Goal: Transaction & Acquisition: Purchase product/service

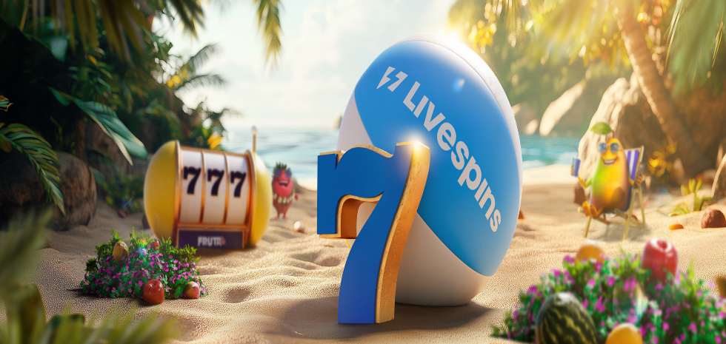
click at [620, 294] on div at bounding box center [363, 294] width 714 height 0
click at [622, 294] on div at bounding box center [363, 294] width 714 height 0
click at [485, 294] on div at bounding box center [363, 294] width 714 height 0
click at [531, 294] on div at bounding box center [363, 294] width 714 height 0
type input "*"
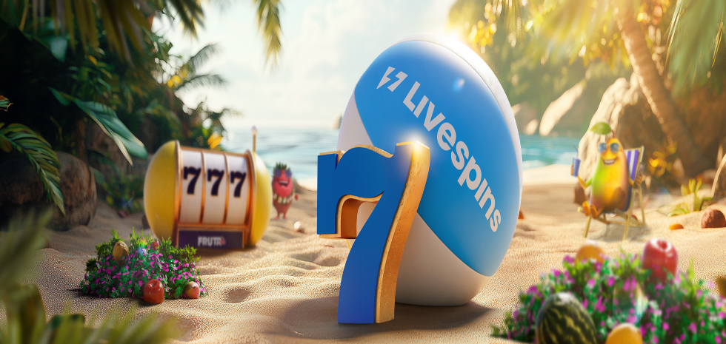
type input "**"
click at [504, 294] on div at bounding box center [363, 294] width 714 height 0
click at [440, 294] on div at bounding box center [363, 294] width 714 height 0
click at [620, 229] on div "200 Ilmaiskierrosta €50 €150 €250 ** € € Talleta ja pelaa 200 kierrätysvapaata …" at bounding box center [363, 301] width 714 height 213
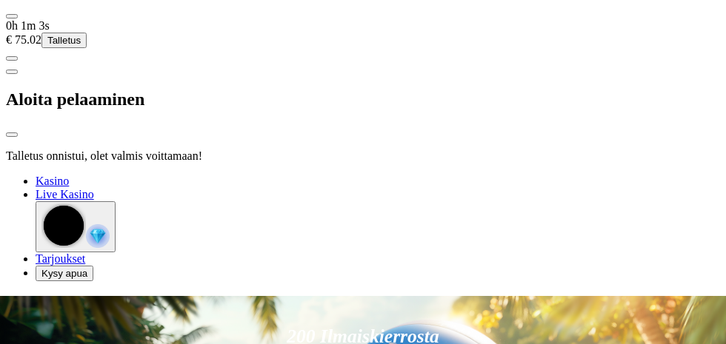
click at [649, 175] on div at bounding box center [363, 175] width 714 height 0
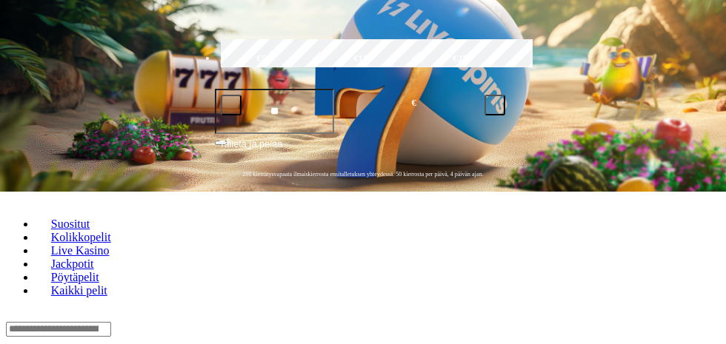
scroll to position [255, 0]
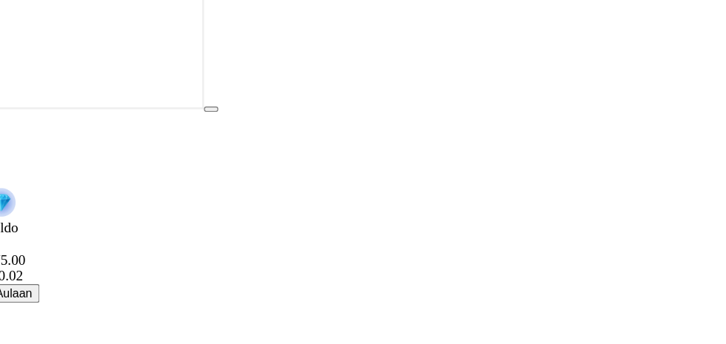
scroll to position [21, 0]
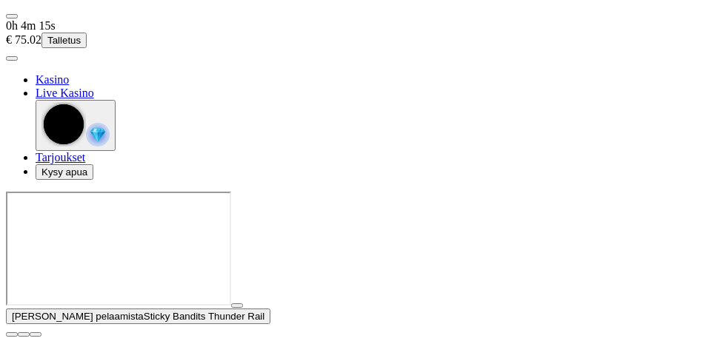
click at [12, 335] on span "close icon" at bounding box center [12, 335] width 0 height 0
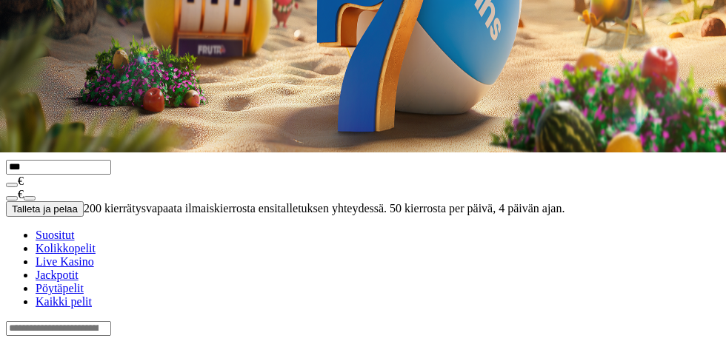
scroll to position [198, 0]
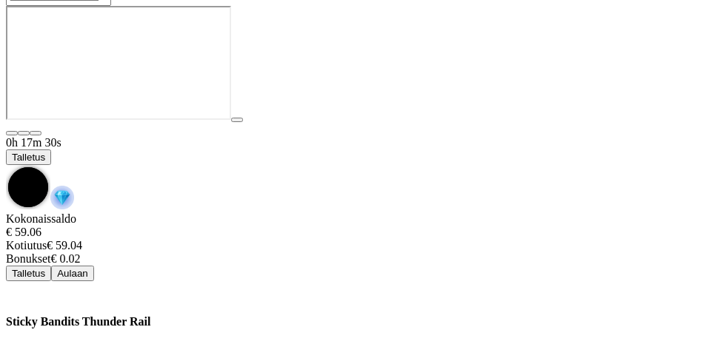
scroll to position [39, 0]
click at [422, 136] on div "0h 17m 31s Talletus Kokonaissaldo € 59.06 Kotiutus € 59.04 Bonukset € 0.02 Tall…" at bounding box center [363, 208] width 714 height 145
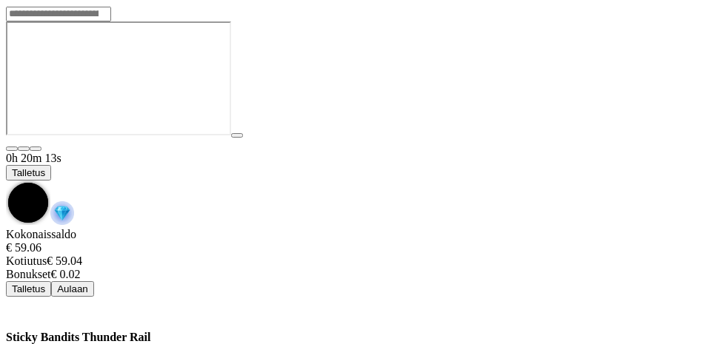
click at [51, 165] on button "Talletus" at bounding box center [28, 173] width 45 height 16
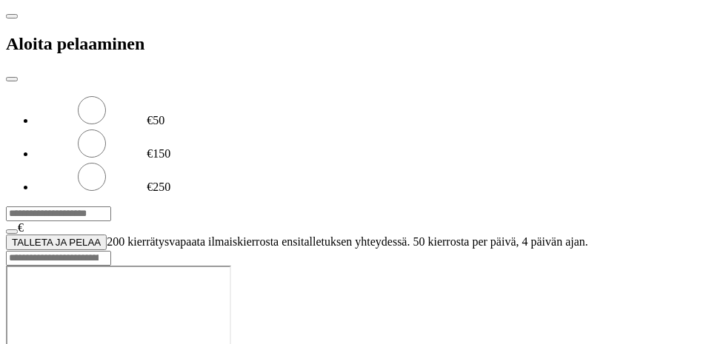
click at [170, 147] on label "€150" at bounding box center [159, 153] width 24 height 13
click at [101, 237] on span "TALLETA JA PELAA" at bounding box center [56, 242] width 89 height 11
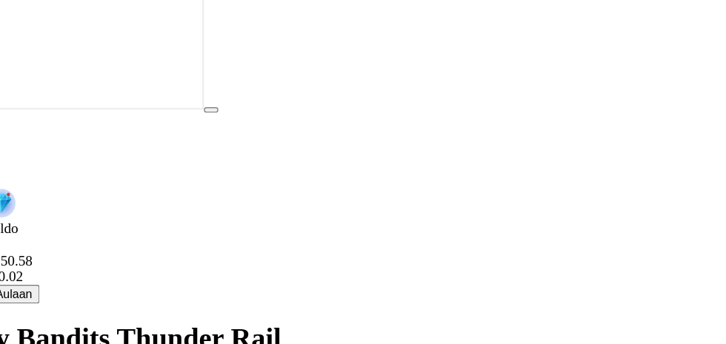
scroll to position [19, 0]
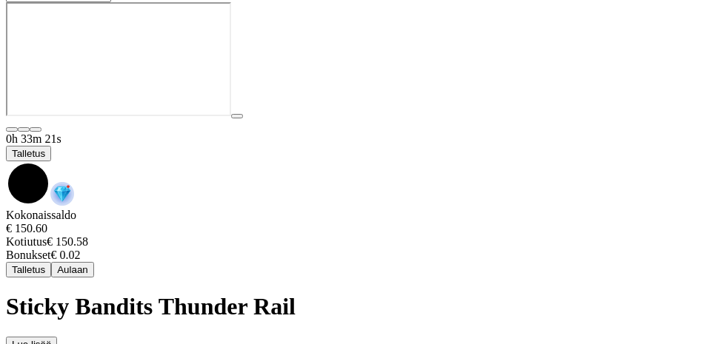
click at [45, 148] on span "Talletus" at bounding box center [28, 153] width 33 height 11
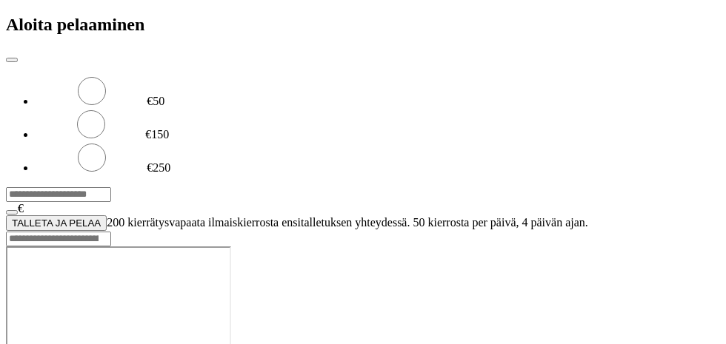
click at [170, 161] on label "€250" at bounding box center [159, 167] width 24 height 13
type input "***"
click at [101, 218] on span "TALLETA JA PELAA" at bounding box center [56, 223] width 89 height 11
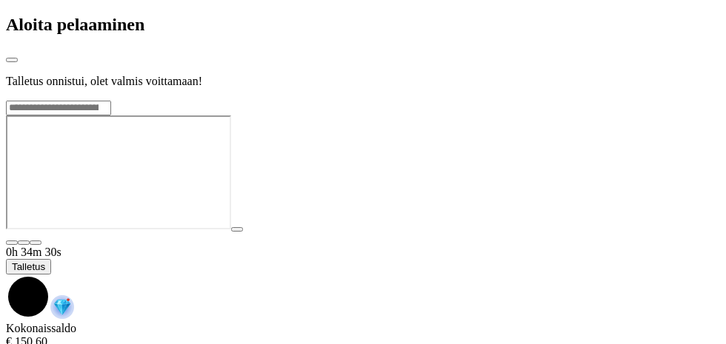
click at [482, 100] on div at bounding box center [363, 100] width 714 height 0
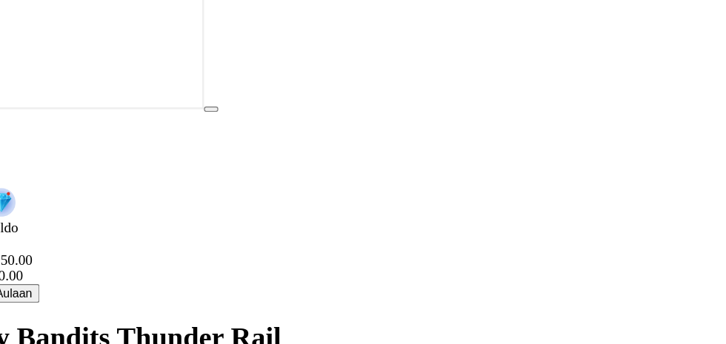
scroll to position [19, 0]
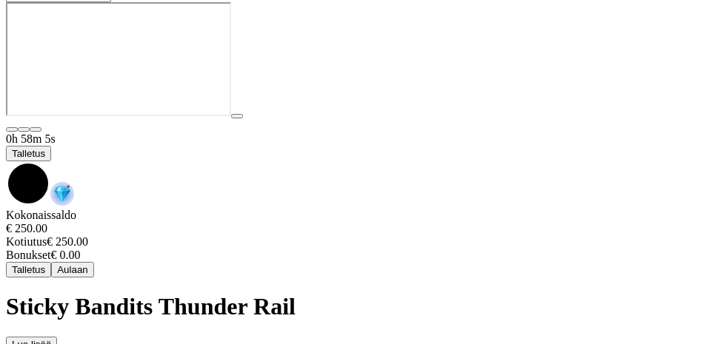
click at [45, 148] on span "Talletus" at bounding box center [28, 153] width 33 height 11
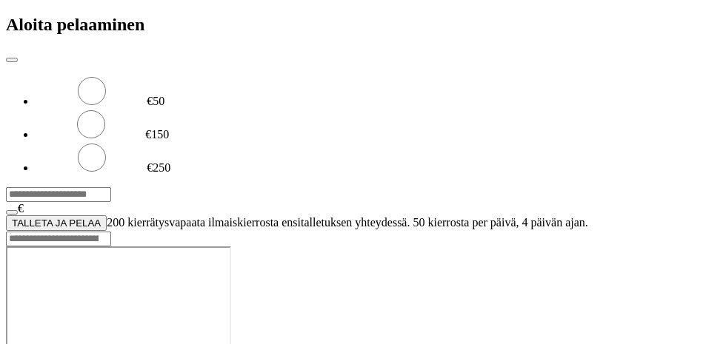
click at [111, 187] on input "***" at bounding box center [58, 194] width 105 height 15
type input "***"
click at [107, 215] on button "TALLETA JA PELAA" at bounding box center [56, 223] width 101 height 16
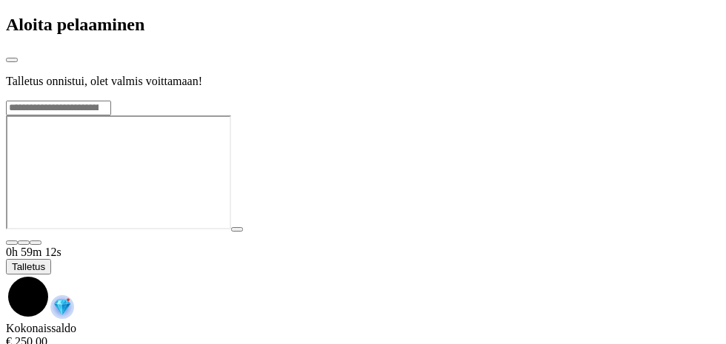
click at [179, 88] on div "Talletus onnistui, olet valmis voittamaan!" at bounding box center [363, 81] width 714 height 13
click at [547, 100] on div at bounding box center [363, 100] width 714 height 0
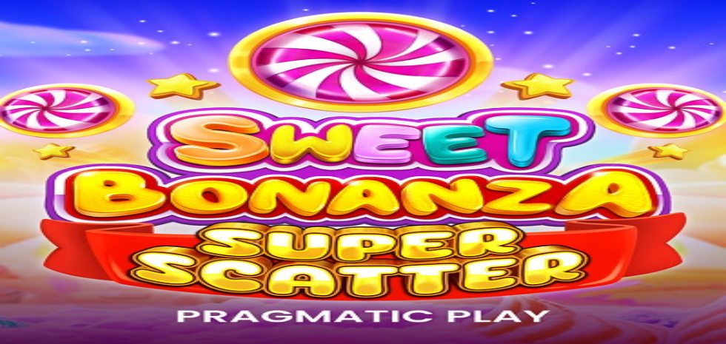
click at [12, 178] on span "close icon" at bounding box center [12, 178] width 0 height 0
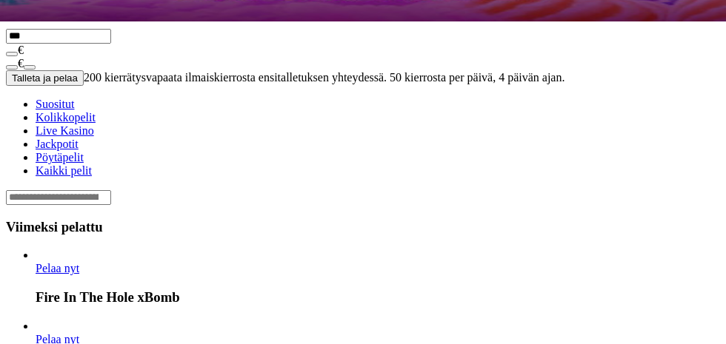
scroll to position [324, 0]
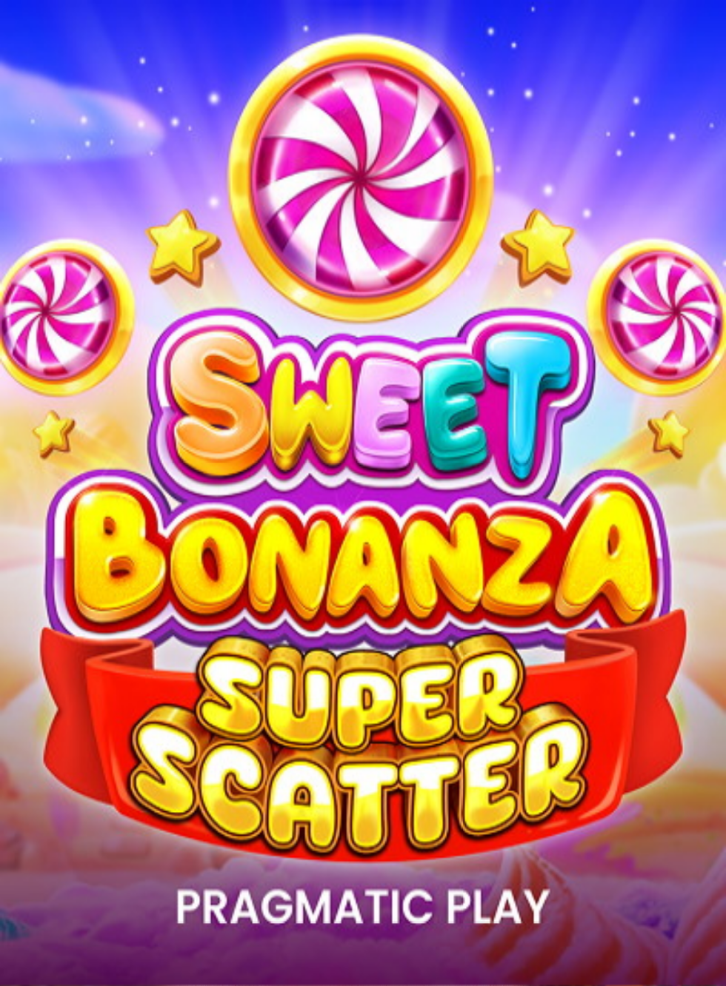
click at [36, 811] on link "Goat Getter" at bounding box center [36, 811] width 0 height 0
click at [434, 509] on div at bounding box center [363, 509] width 714 height 0
click at [36, 811] on link "Goat Getter" at bounding box center [36, 811] width 0 height 0
